Goal: Task Accomplishment & Management: Use online tool/utility

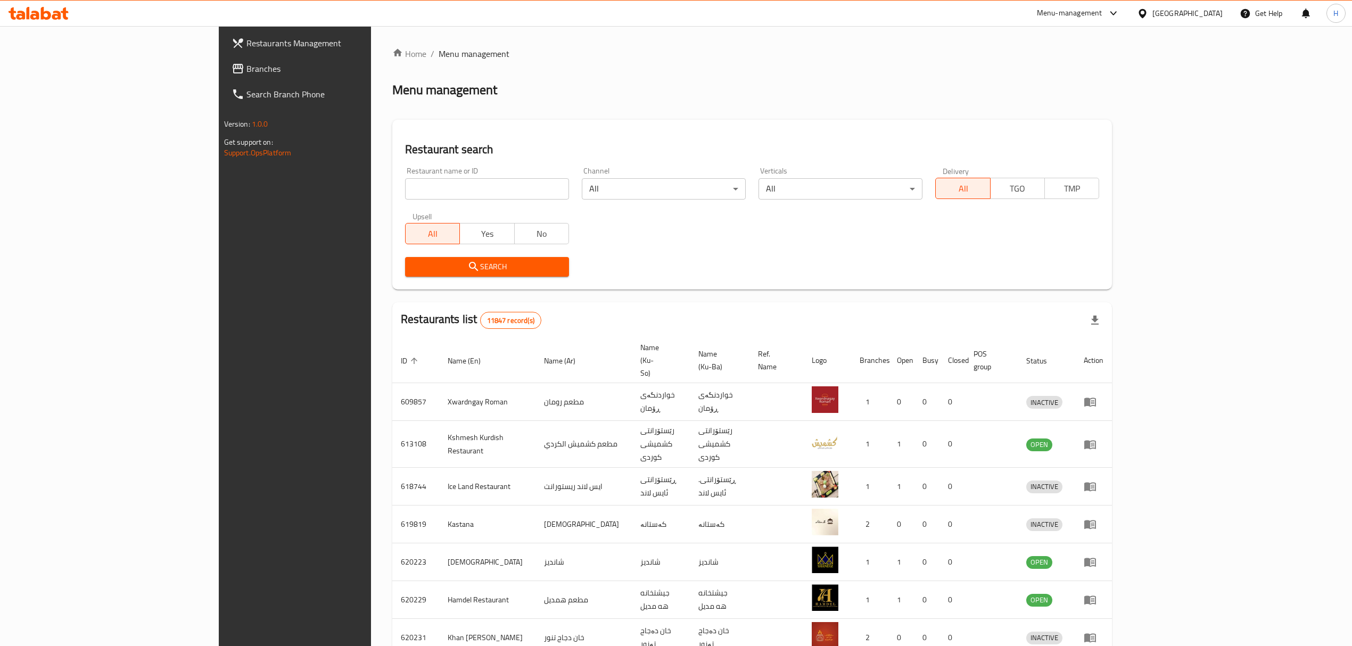
click at [405, 179] on input "search" at bounding box center [487, 188] width 164 height 21
type input "bayt halab"
click at [414, 269] on span "Search" at bounding box center [487, 266] width 147 height 13
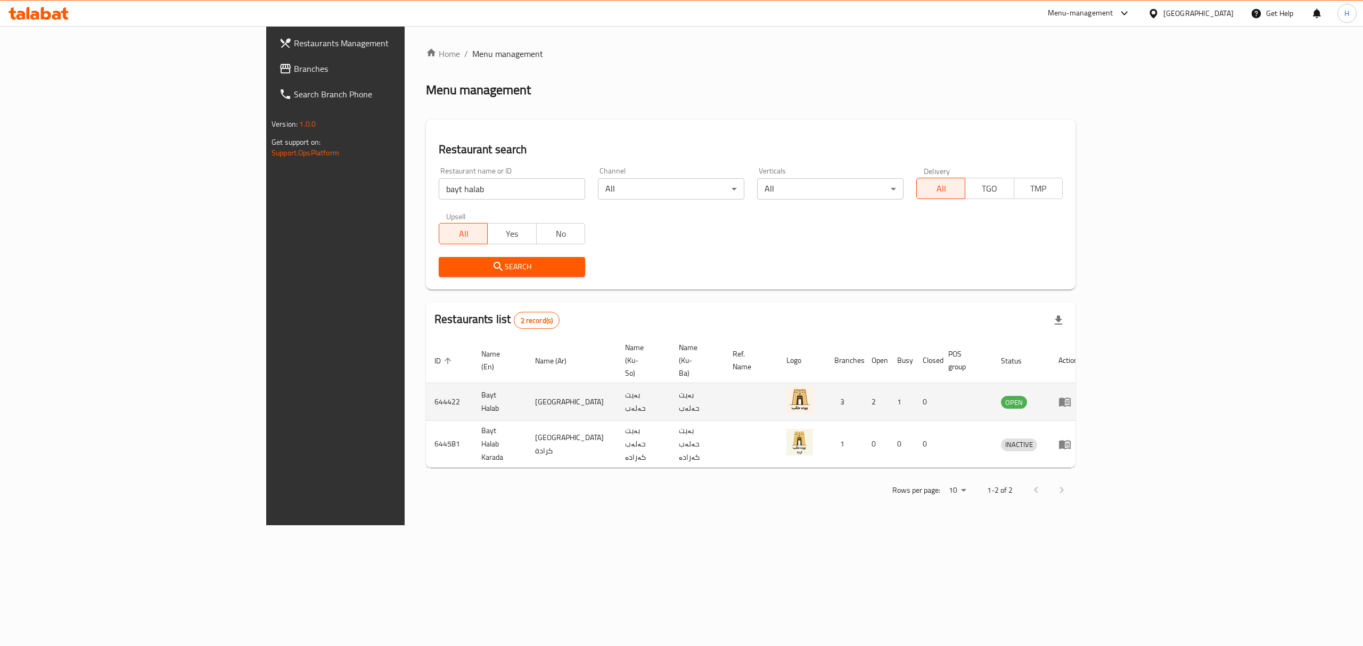
click at [1071, 398] on icon "enhanced table" at bounding box center [1065, 402] width 12 height 9
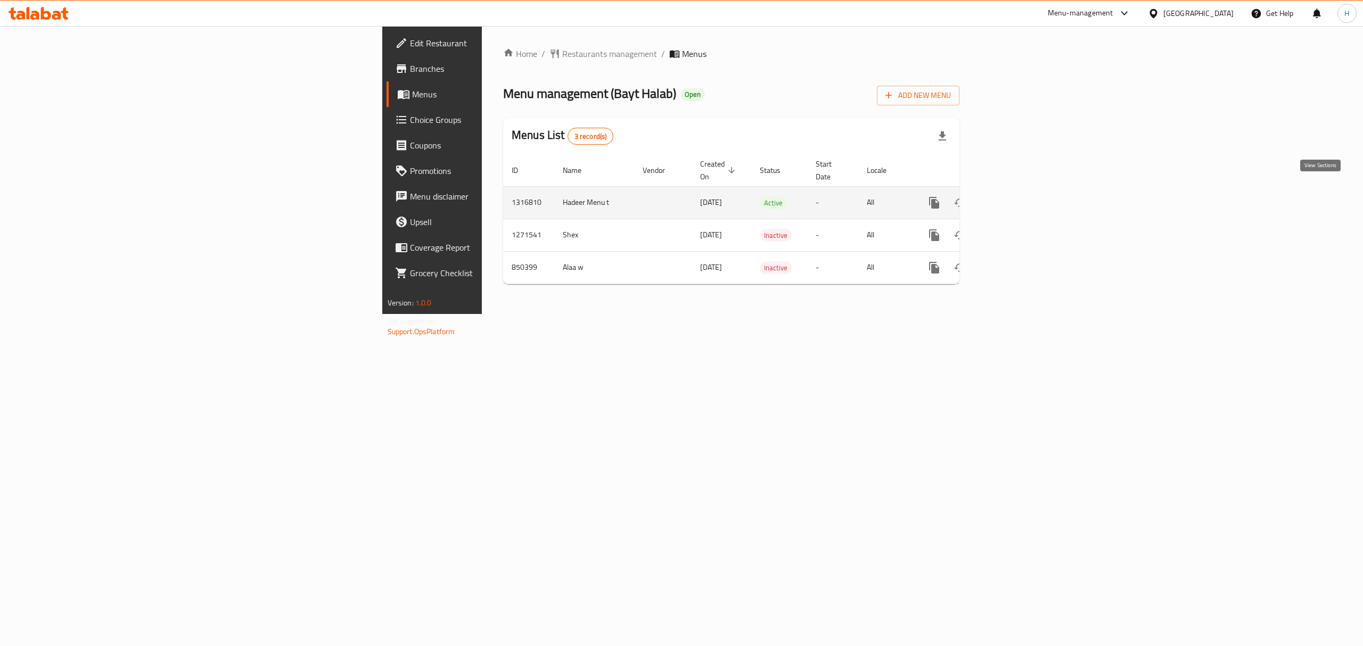
click at [1017, 196] on icon "enhanced table" at bounding box center [1011, 202] width 13 height 13
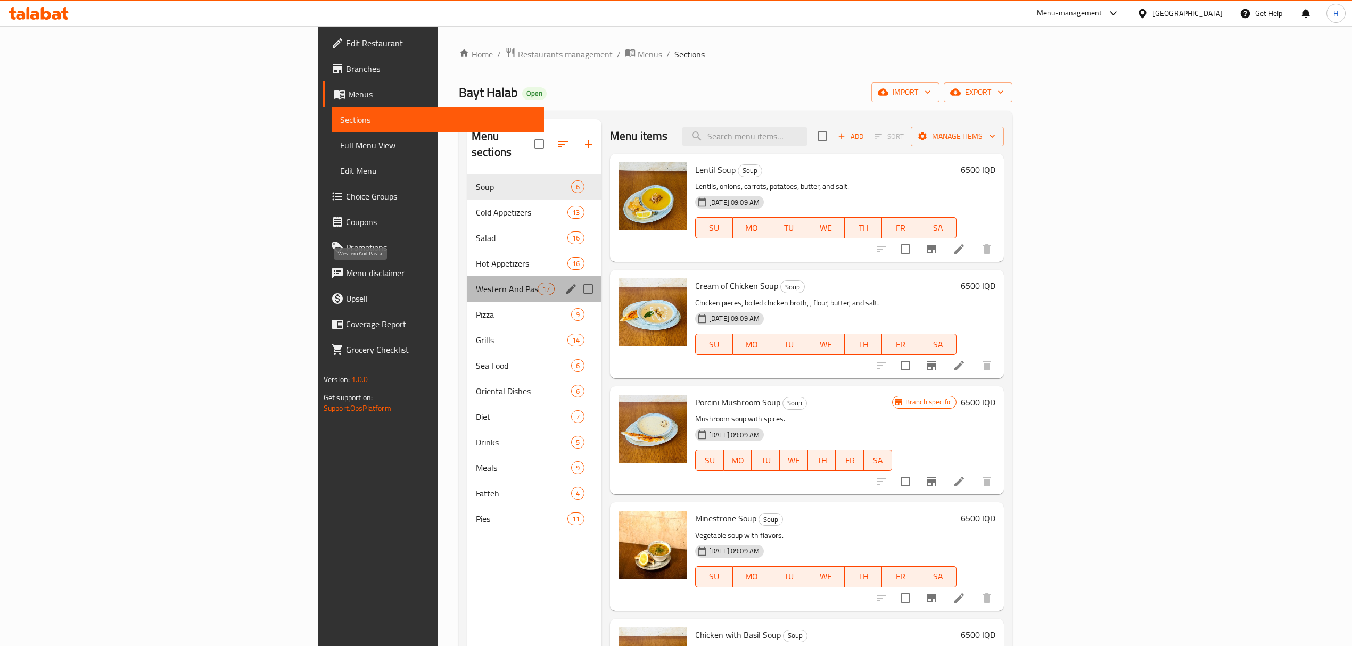
click at [476, 283] on span "Western And Pasta" at bounding box center [507, 289] width 62 height 13
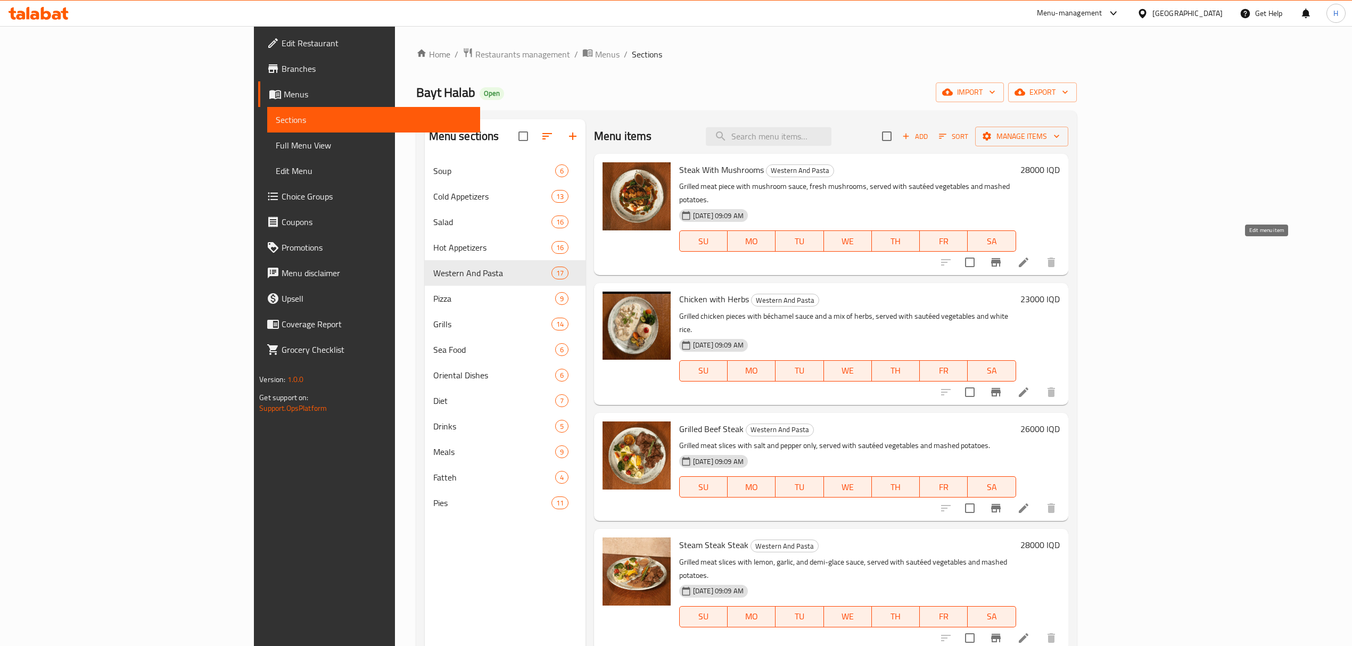
click at [1028, 258] on icon at bounding box center [1024, 263] width 10 height 10
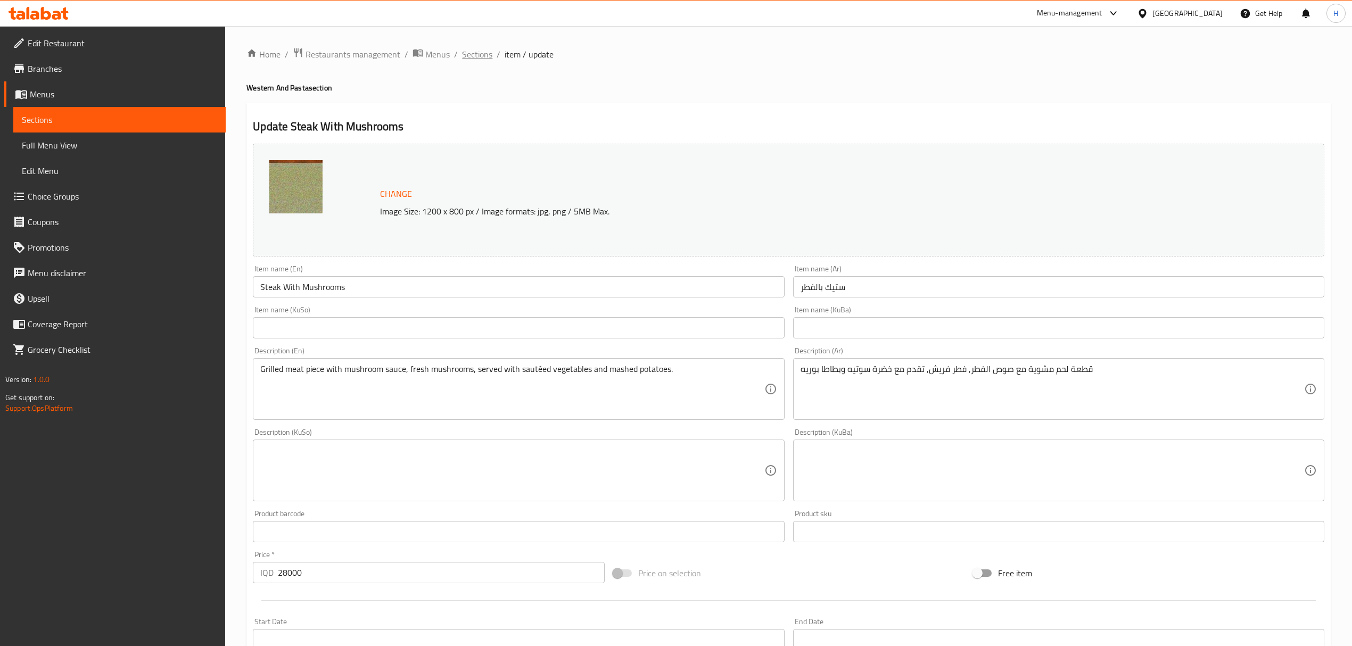
click at [463, 56] on span "Sections" at bounding box center [477, 54] width 30 height 13
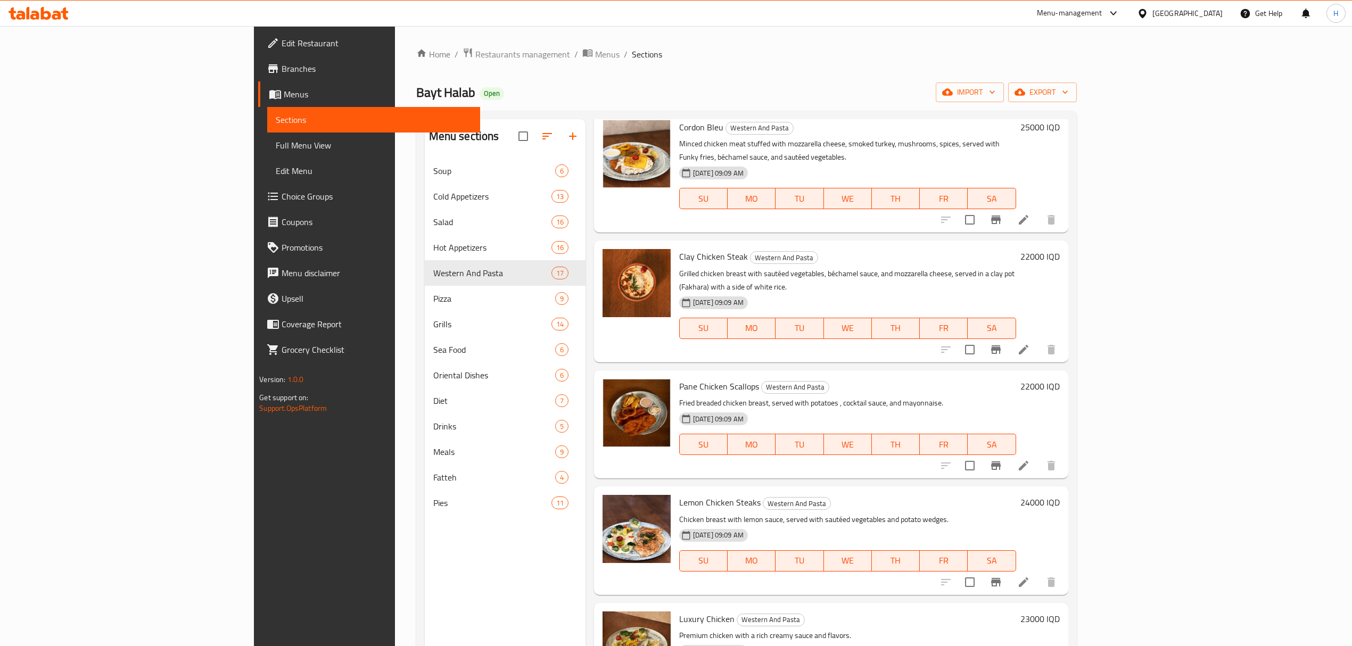
scroll to position [993, 0]
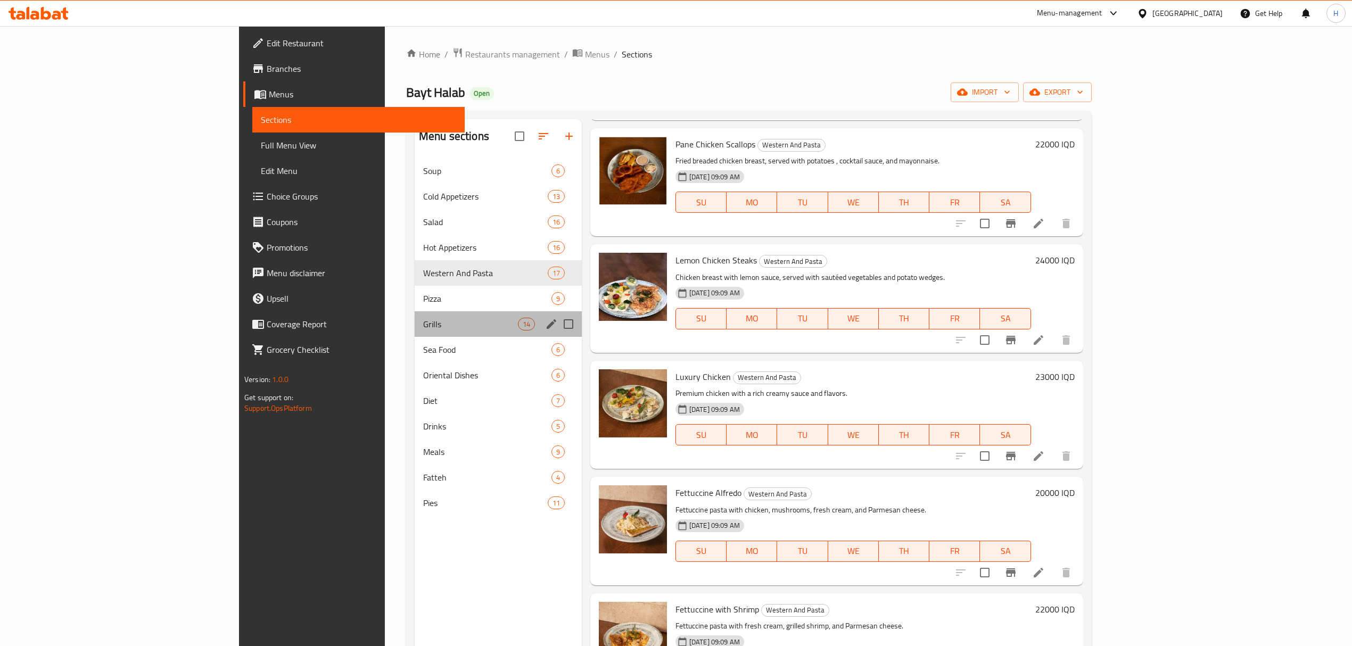
click at [415, 311] on div "Grills 14" at bounding box center [498, 324] width 167 height 26
